Goal: Task Accomplishment & Management: Manage account settings

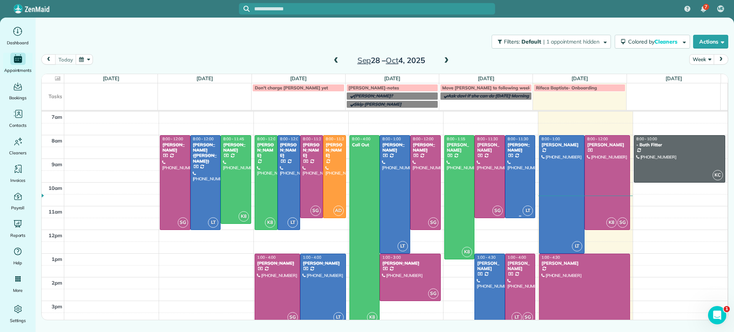
click at [522, 159] on div at bounding box center [520, 177] width 30 height 82
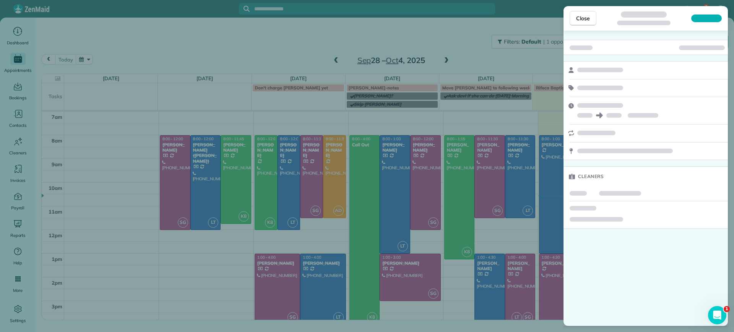
click at [448, 151] on div "Close Cleaners" at bounding box center [367, 166] width 734 height 332
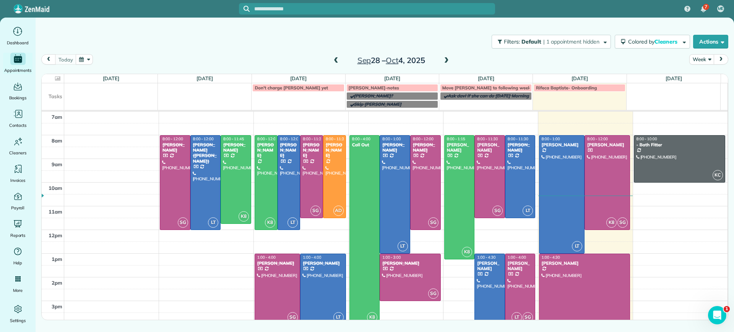
click at [448, 151] on div "7 ME Dashboard Appointments Bookings Contacts Cleaners Invoices Payroll Reports…" at bounding box center [367, 166] width 734 height 332
click at [438, 175] on td at bounding box center [395, 177] width 663 height 12
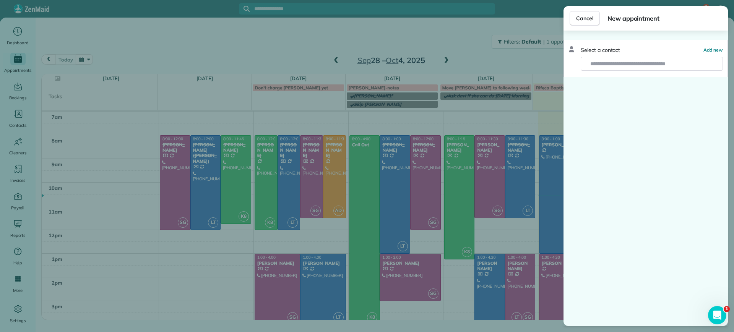
click at [448, 171] on div "Cancel New appointment Select a contact Add new" at bounding box center [367, 166] width 734 height 332
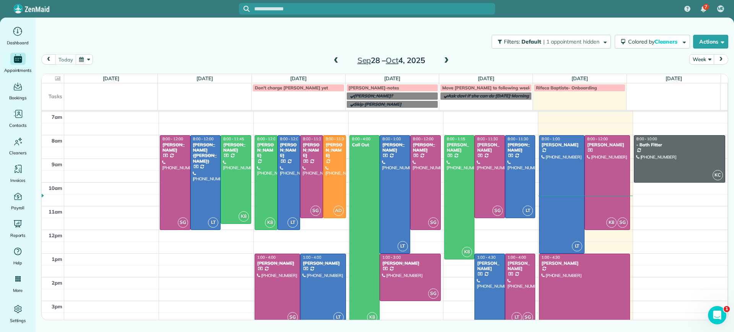
click at [450, 173] on div "7 ME Dashboard Appointments Bookings Contacts Cleaners Invoices Payroll Reports…" at bounding box center [367, 166] width 734 height 332
click at [449, 160] on div at bounding box center [459, 198] width 30 height 124
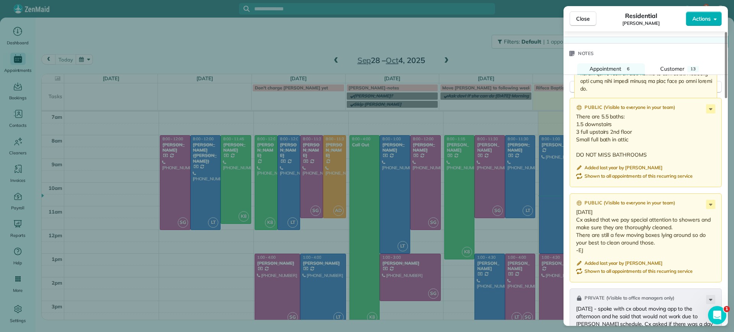
scroll to position [529, 0]
